Goal: Information Seeking & Learning: Find specific fact

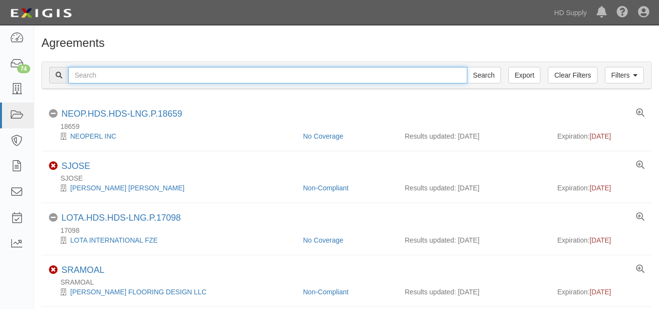
click at [135, 75] on input "text" at bounding box center [267, 75] width 399 height 17
paste input "1031 Investment Services"
type input "1031 Investment Services"
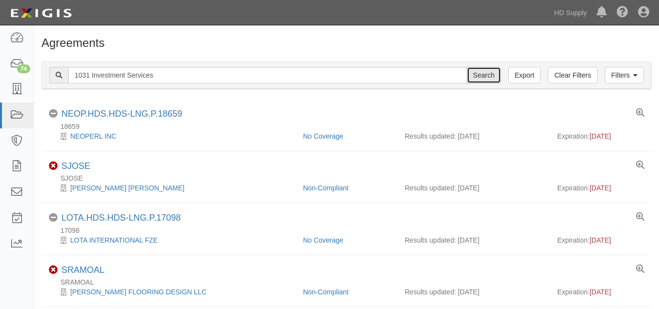
click at [475, 79] on input "Search" at bounding box center [484, 75] width 34 height 17
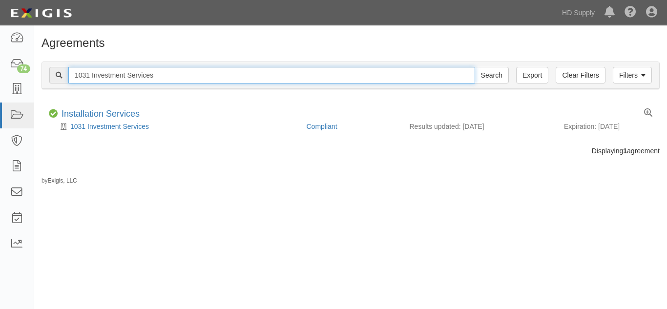
click at [188, 76] on input "1031 Investment Services" at bounding box center [271, 75] width 407 height 17
type input "1"
paste input "Noble Air Solutions"
type input "Noble Air Solutions"
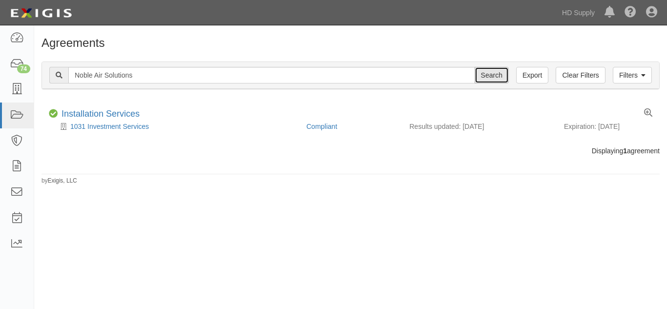
click at [477, 75] on input "Search" at bounding box center [491, 75] width 34 height 17
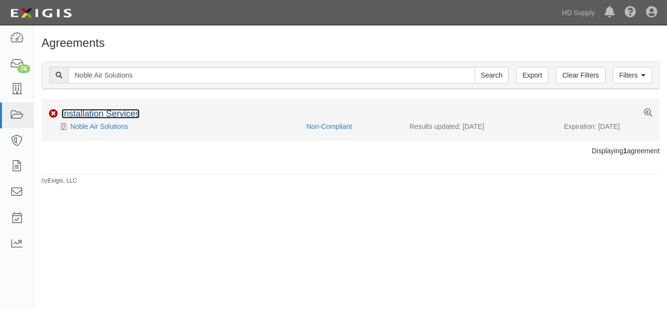
click at [128, 115] on link "Installation Services" at bounding box center [100, 114] width 78 height 10
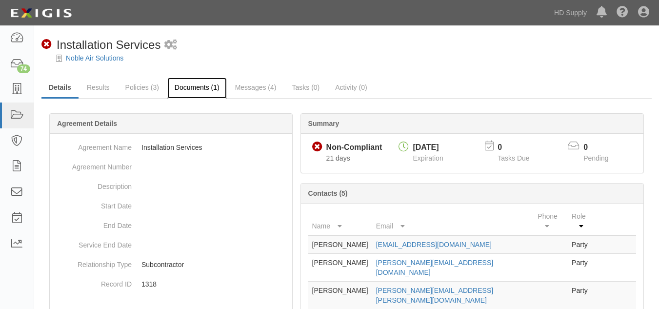
click at [191, 84] on link "Documents (1)" at bounding box center [197, 88] width 60 height 21
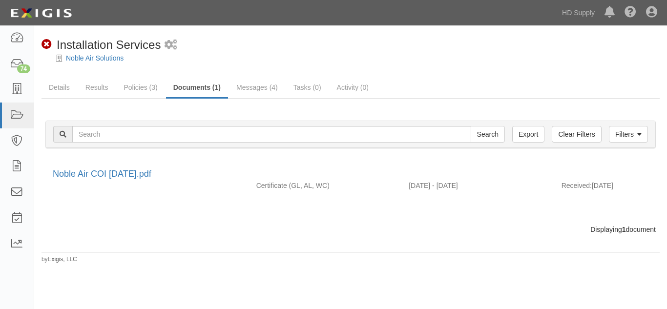
click at [140, 85] on link "Policies (3)" at bounding box center [140, 88] width 48 height 20
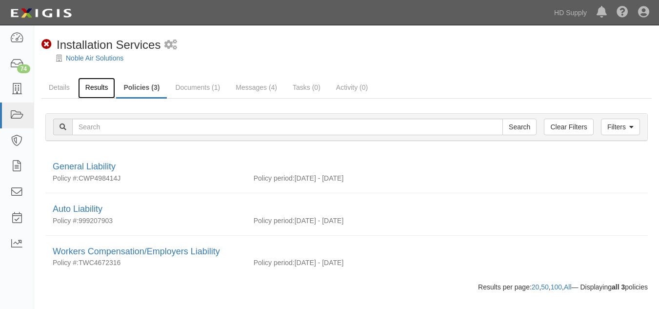
click at [86, 86] on link "Results" at bounding box center [97, 88] width 38 height 21
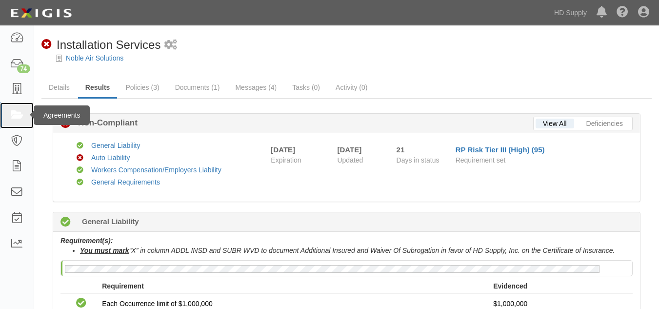
click at [14, 119] on icon at bounding box center [17, 115] width 14 height 11
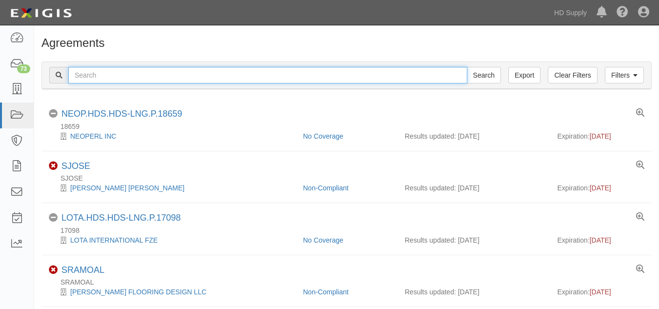
click at [102, 70] on input "text" at bounding box center [267, 75] width 399 height 17
paste input "Olympic Paint and Renovations"
type input "Olympic Paint and Renovations"
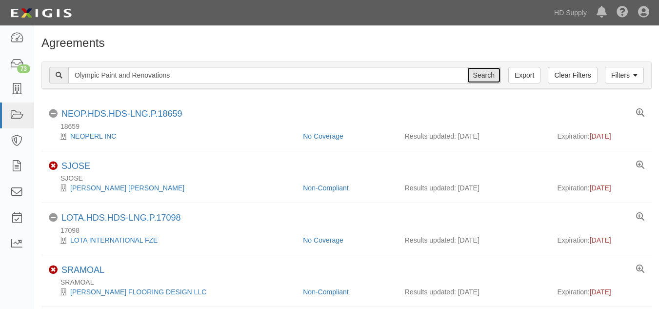
click at [473, 73] on input "Search" at bounding box center [484, 75] width 34 height 17
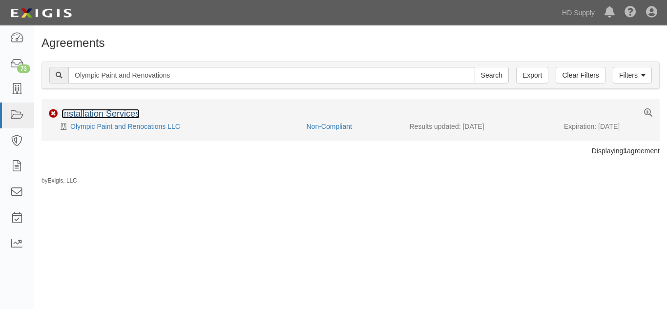
click at [132, 116] on link "Installation Services" at bounding box center [100, 114] width 78 height 10
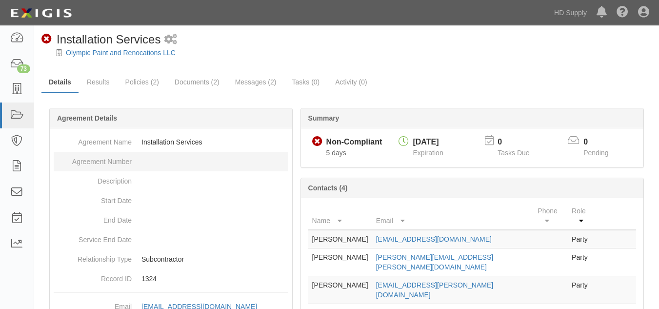
scroll to position [4, 0]
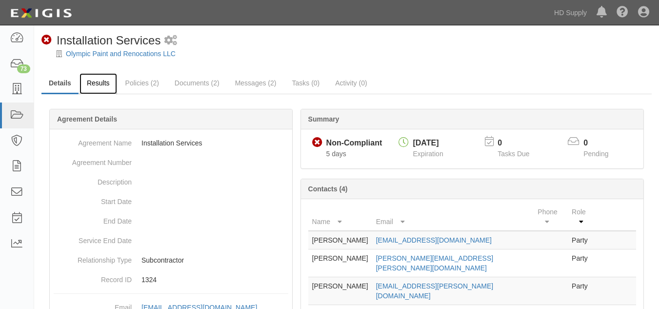
click at [98, 85] on link "Results" at bounding box center [99, 83] width 38 height 21
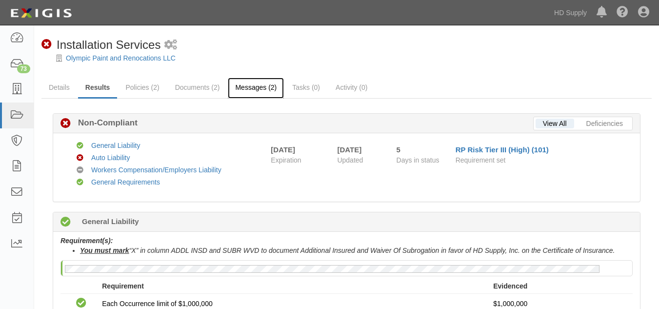
click at [255, 96] on link "Messages (2)" at bounding box center [256, 88] width 56 height 21
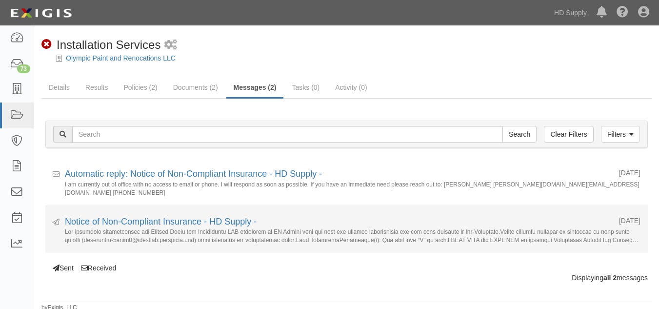
scroll to position [3, 0]
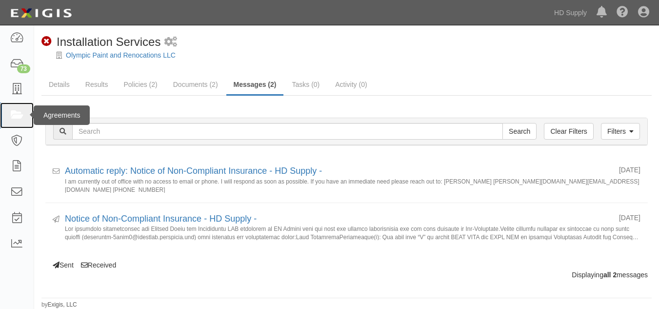
click at [21, 107] on link at bounding box center [17, 115] width 34 height 26
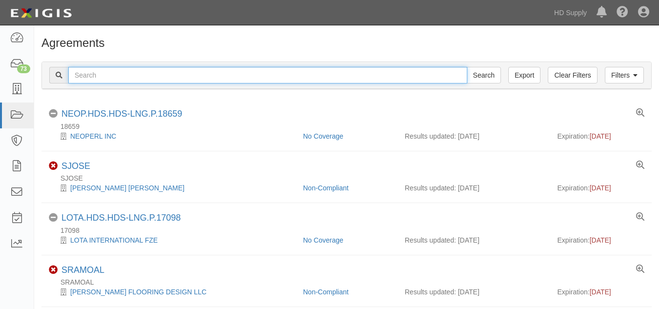
click at [134, 76] on input "text" at bounding box center [267, 75] width 399 height 17
paste input "Rheia Verve,LLC DBA ALL Best Cabinet"
type input "Rheia Verve,LLC DBA ALL Best Cabinet"
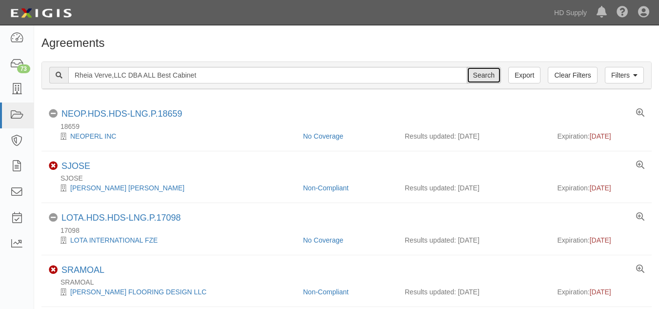
click at [490, 73] on input "Search" at bounding box center [484, 75] width 34 height 17
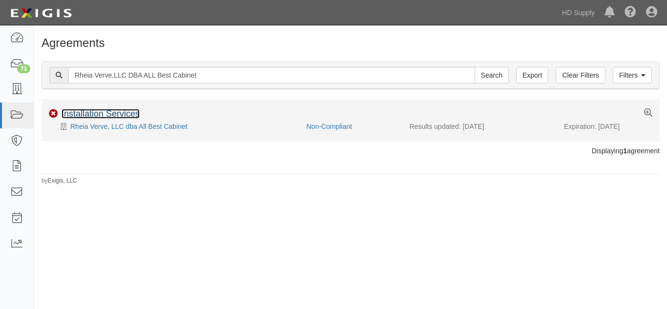
click at [103, 111] on link "Installation Services" at bounding box center [100, 114] width 78 height 10
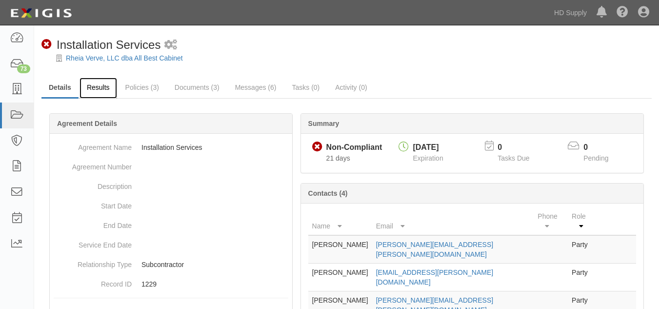
click at [102, 90] on link "Results" at bounding box center [99, 88] width 38 height 21
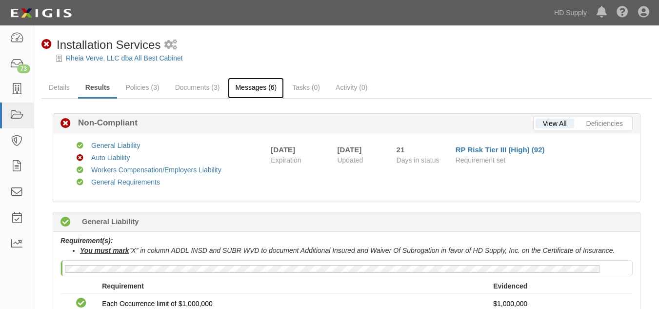
click at [255, 86] on link "Messages (6)" at bounding box center [256, 88] width 56 height 21
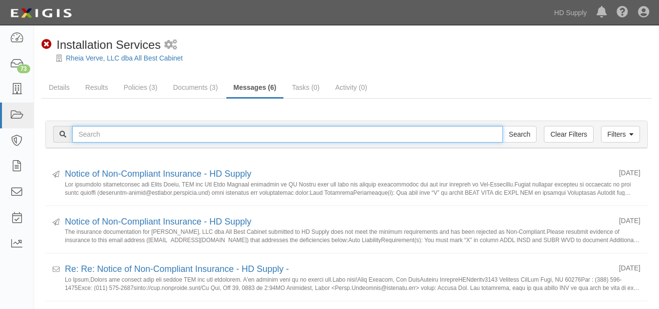
click at [122, 138] on input "text" at bounding box center [287, 134] width 431 height 17
paste input "Stone Systems of Raleigh"
type input "Stone Systems of Raleigh"
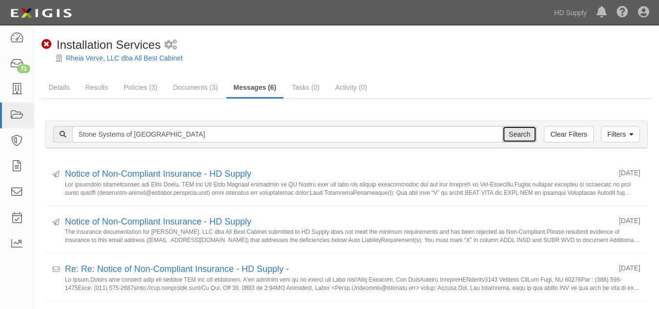
click at [515, 132] on input "Search" at bounding box center [520, 134] width 34 height 17
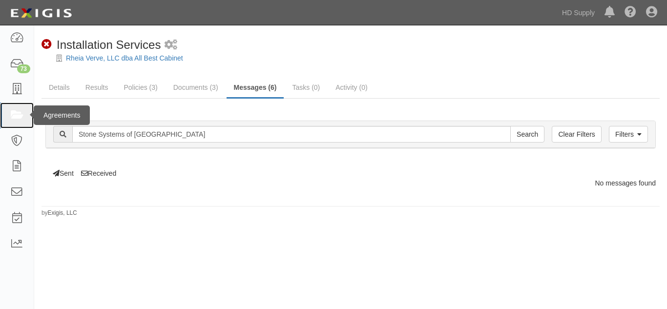
click at [18, 119] on icon at bounding box center [17, 115] width 14 height 11
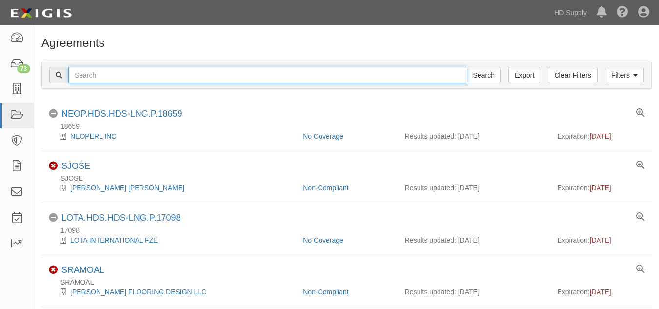
click at [101, 74] on input "text" at bounding box center [267, 75] width 399 height 17
paste input "Stone Systems of [GEOGRAPHIC_DATA]"
type input "Stone Systems of [GEOGRAPHIC_DATA]"
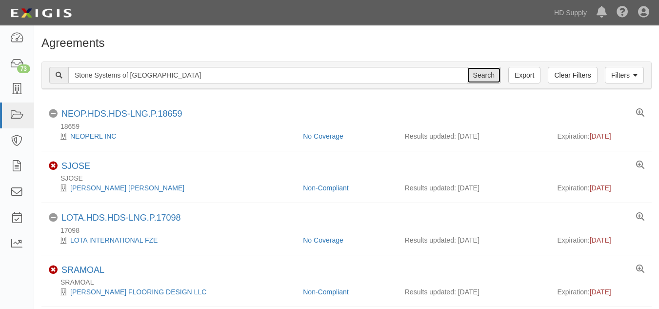
click at [482, 71] on input "Search" at bounding box center [484, 75] width 34 height 17
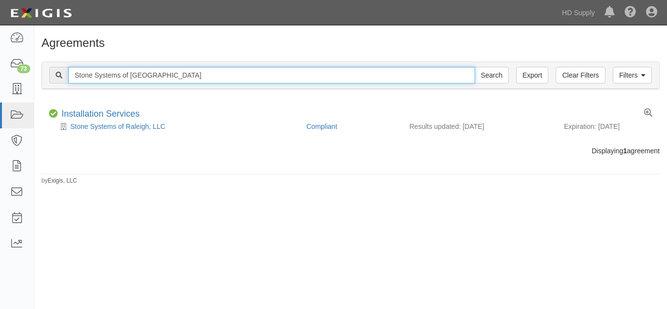
click at [212, 80] on input "Stone Systems of [GEOGRAPHIC_DATA]" at bounding box center [271, 75] width 407 height 17
type input "S"
paste input "[US_STATE] Home Installers"
type input "Texas Home Installers"
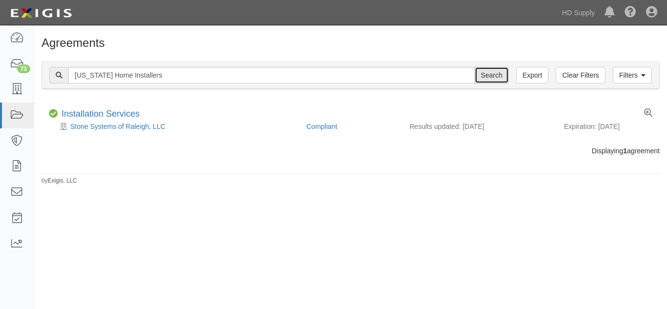
click at [485, 78] on input "Search" at bounding box center [491, 75] width 34 height 17
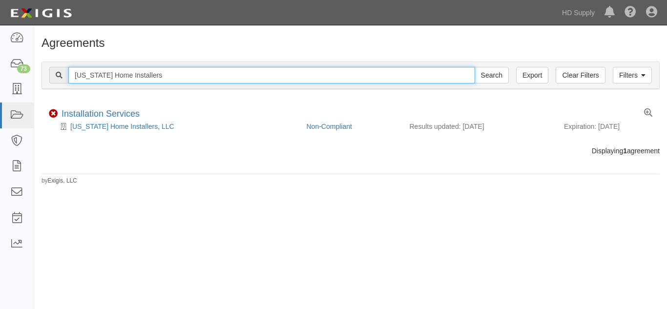
click at [139, 72] on input "Texas Home Installers" at bounding box center [271, 75] width 407 height 17
type input "s"
paste input "TNZ services LLC"
type input "TNZ services LLC"
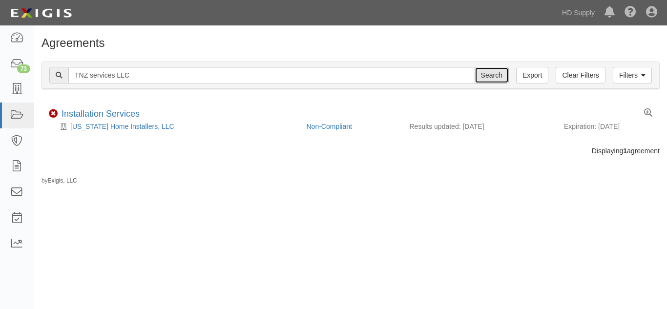
click at [501, 76] on input "Search" at bounding box center [491, 75] width 34 height 17
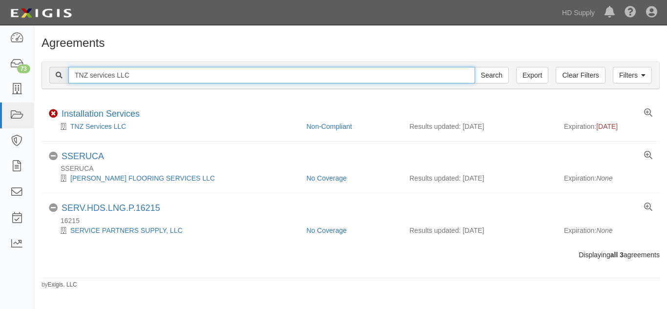
click at [235, 80] on input "TNZ services LLC" at bounding box center [271, 75] width 407 height 17
type input "T"
paste input "Up to Par Heating and Air."
type input "Up to Par Heating and Air."
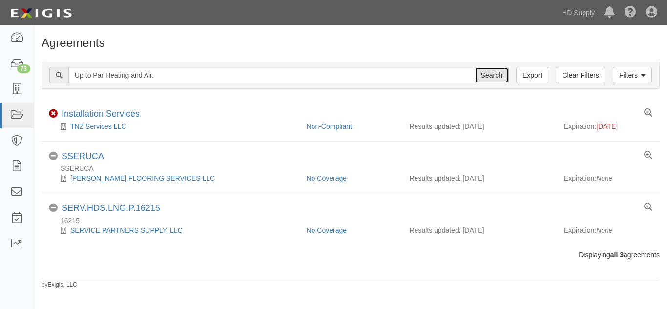
click at [486, 75] on input "Search" at bounding box center [491, 75] width 34 height 17
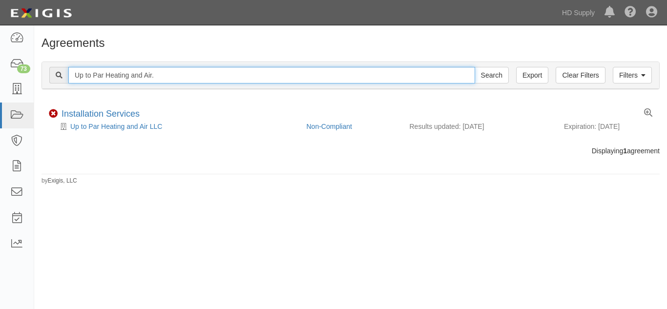
click at [181, 80] on input "Up to Par Heating and Air." at bounding box center [271, 75] width 407 height 17
type input "U"
paste input "Reliable Heating and Air"
type input "Reliable Heating and Air"
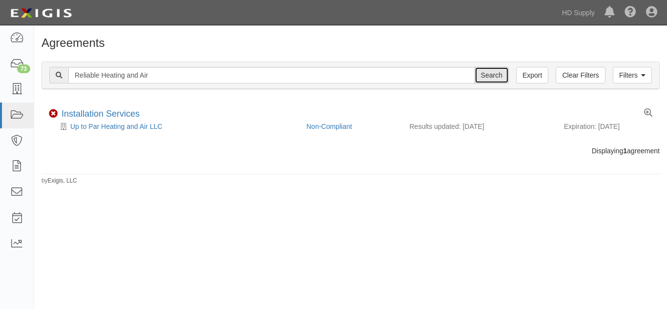
click at [499, 78] on input "Search" at bounding box center [491, 75] width 34 height 17
